Goal: Information Seeking & Learning: Learn about a topic

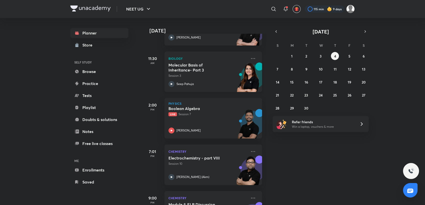
scroll to position [139, 0]
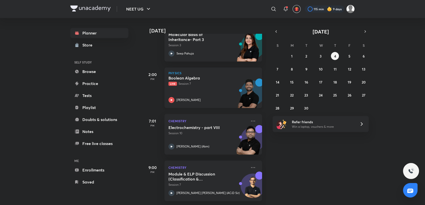
click at [197, 71] on div "Physics Boolean Algebra Live Session 7 Prateek Jain" at bounding box center [213, 88] width 98 height 41
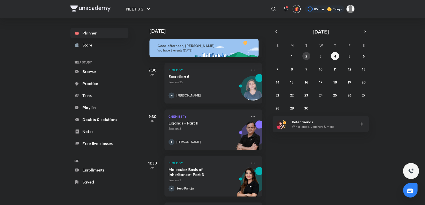
click at [310, 57] on button "2" at bounding box center [306, 56] width 8 height 8
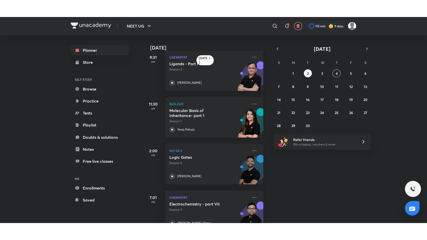
scroll to position [55, 0]
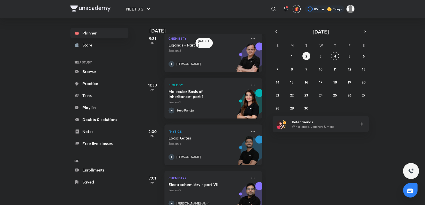
click at [214, 151] on div "Logic Gates Session 6 [PERSON_NAME]" at bounding box center [207, 148] width 79 height 25
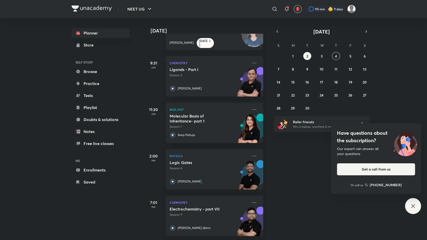
scroll to position [35, 0]
